Goal: Information Seeking & Learning: Learn about a topic

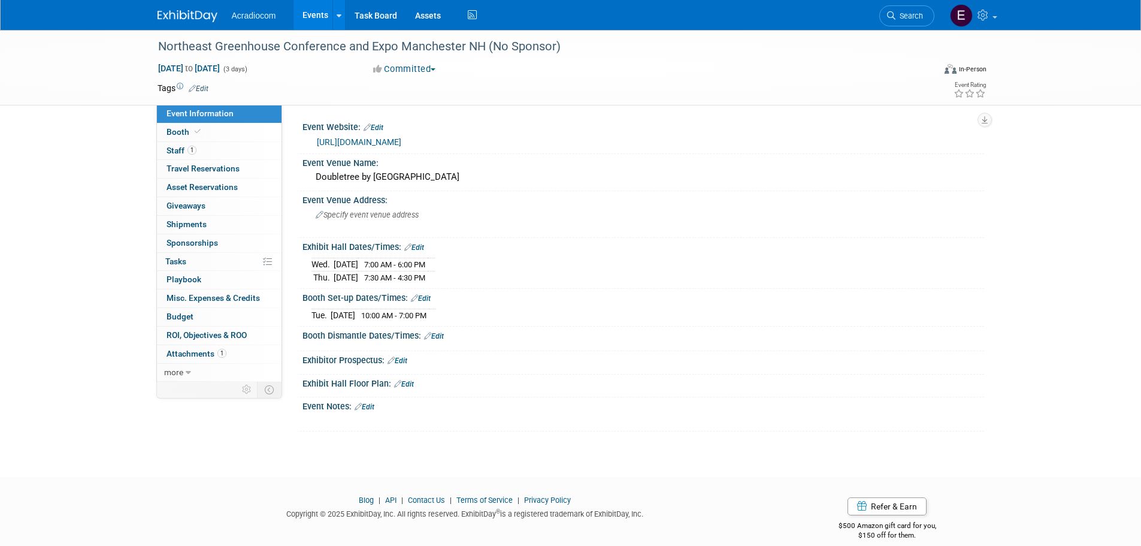
click at [201, 14] on img at bounding box center [188, 16] width 60 height 12
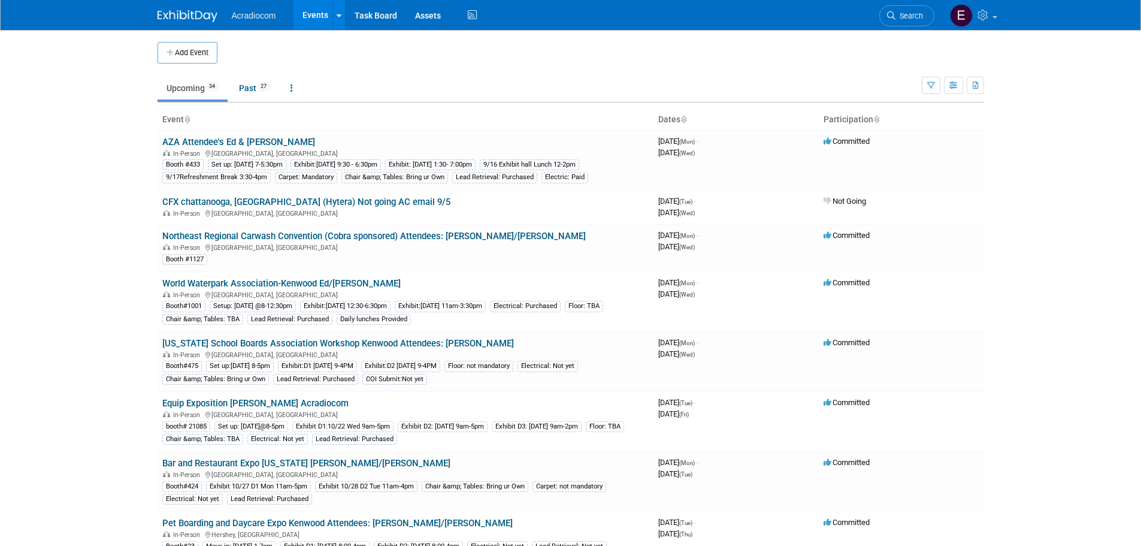
click at [249, 137] on link "AZA Attendee's Ed & [PERSON_NAME]" at bounding box center [238, 142] width 153 height 11
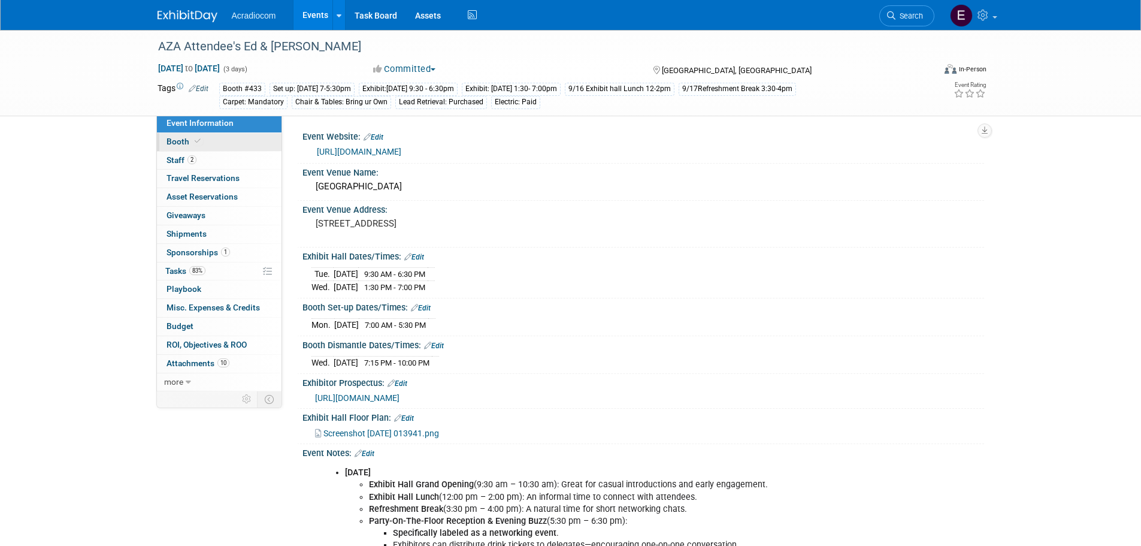
click at [228, 146] on link "Booth" at bounding box center [219, 142] width 125 height 18
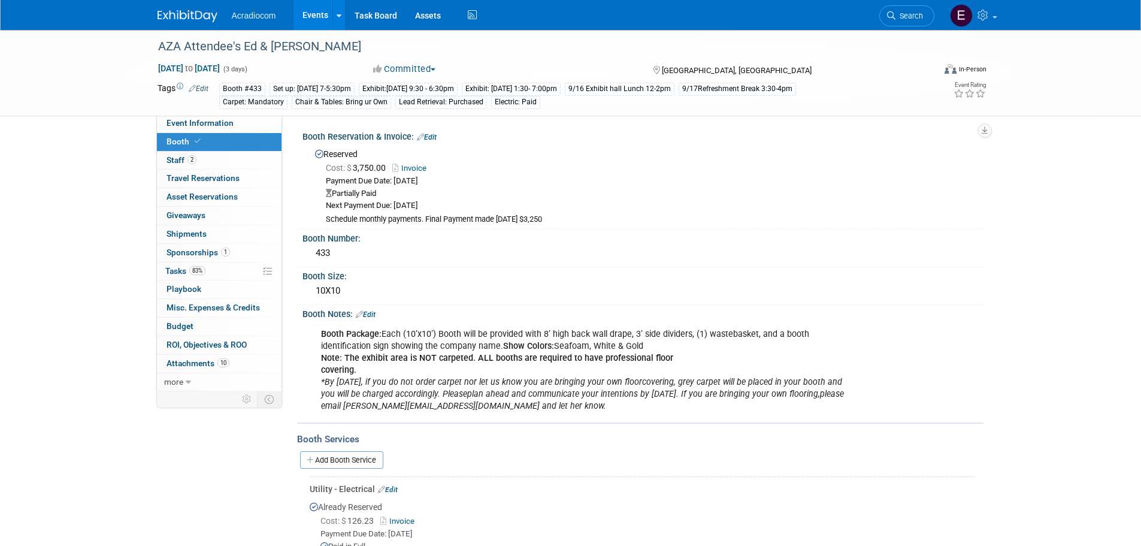
click at [417, 164] on link "Invoice" at bounding box center [412, 168] width 40 height 9
click at [183, 19] on img at bounding box center [188, 16] width 60 height 12
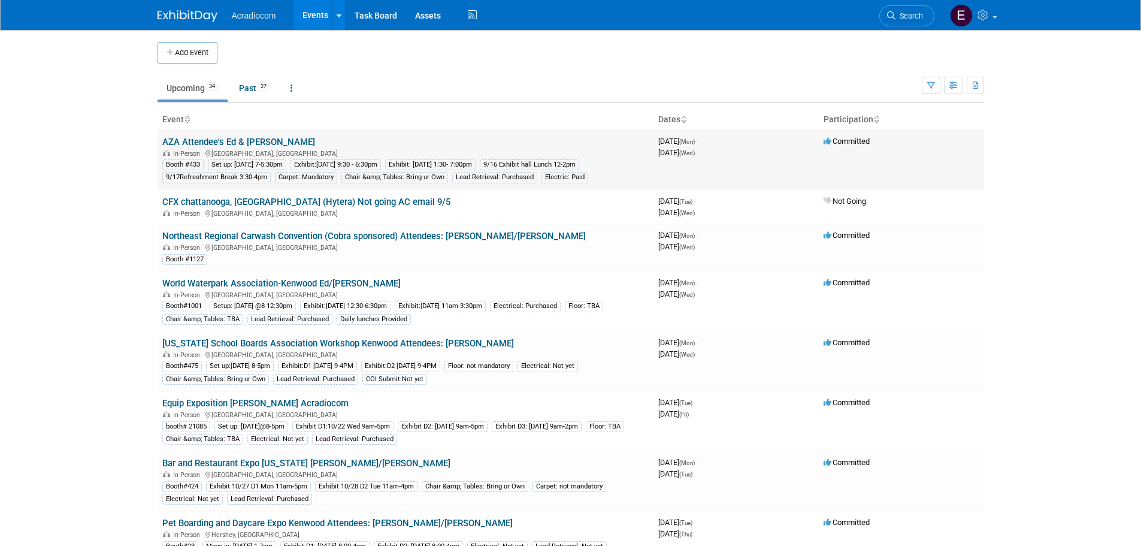
click at [241, 145] on link "AZA Attendee's Ed & [PERSON_NAME]" at bounding box center [238, 142] width 153 height 11
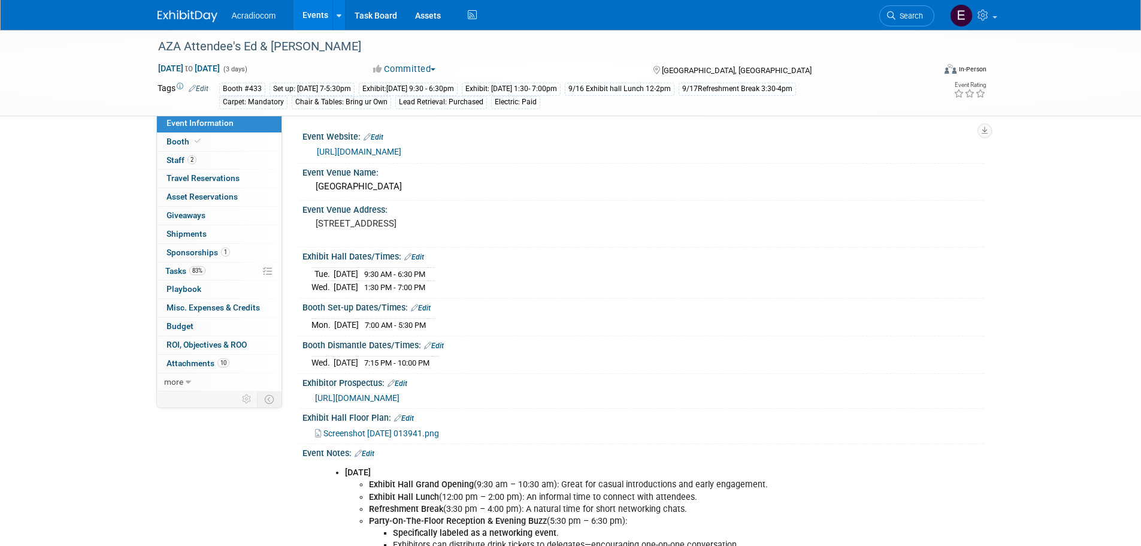
click at [355, 149] on link "[URL][DOMAIN_NAME]" at bounding box center [359, 152] width 84 height 10
